Goal: Transaction & Acquisition: Book appointment/travel/reservation

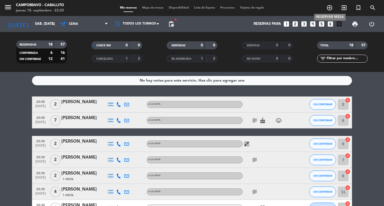
click at [329, 7] on icon "add_circle_outline" at bounding box center [330, 8] width 6 height 6
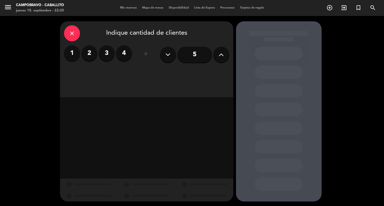
click at [124, 54] on label "4" at bounding box center [124, 53] width 16 height 16
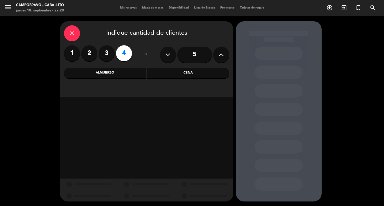
click at [165, 77] on div "Cena" at bounding box center [188, 73] width 82 height 11
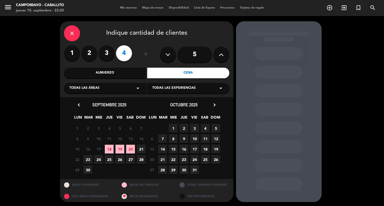
click at [87, 160] on span "23" at bounding box center [88, 159] width 9 height 9
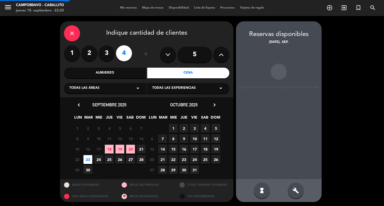
scroll to position [1, 0]
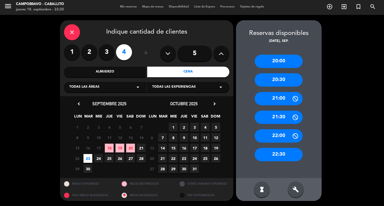
click at [280, 59] on div "20:00" at bounding box center [279, 61] width 48 height 13
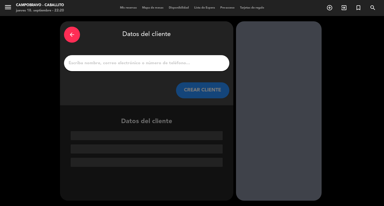
scroll to position [0, 0]
click at [156, 65] on input "1" at bounding box center [146, 63] width 157 height 7
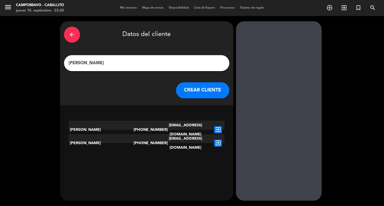
drag, startPoint x: 156, startPoint y: 65, endPoint x: 0, endPoint y: 60, distance: 156.5
click at [0, 60] on div "arrow_back Datos del cliente [PERSON_NAME] CLIENTE [PERSON_NAME] [PHONE_NUMBER]…" at bounding box center [192, 111] width 384 height 190
type input "[PERSON_NAME]"
click at [202, 82] on div "arrow_back Datos del cliente [PERSON_NAME] CLIENTE" at bounding box center [146, 63] width 173 height 84
click at [187, 94] on button "CREAR CLIENTE" at bounding box center [202, 90] width 53 height 16
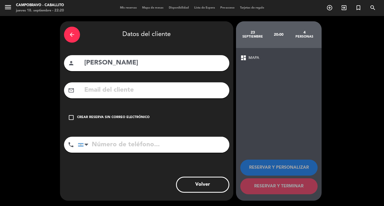
click at [175, 144] on input "tel" at bounding box center [154, 145] width 152 height 16
type input "1157473488"
drag, startPoint x: 97, startPoint y: 111, endPoint x: 99, endPoint y: 114, distance: 3.6
click at [97, 112] on div "check_box_outline_blank Crear reserva sin correo electrónico" at bounding box center [146, 118] width 165 height 16
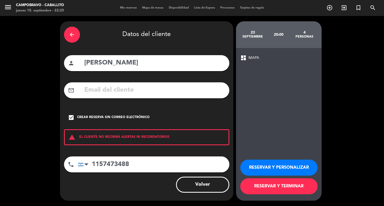
click at [299, 193] on button "RESERVAR Y TERMINAR" at bounding box center [278, 187] width 77 height 16
